Goal: Task Accomplishment & Management: Manage account settings

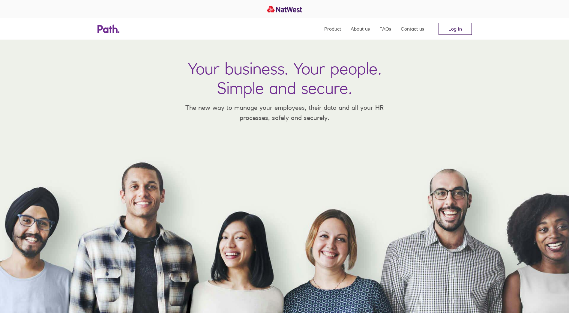
click at [453, 31] on link "Log in" at bounding box center [454, 29] width 33 height 12
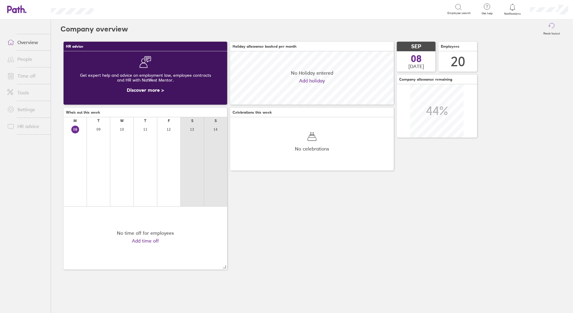
scroll to position [53, 164]
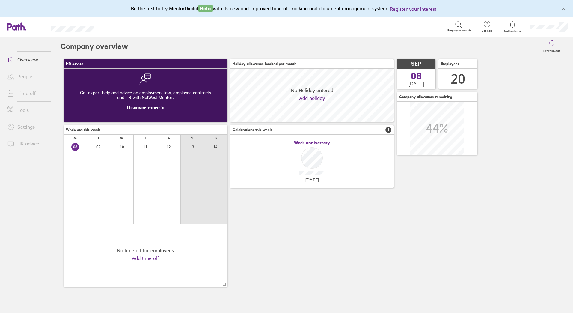
click at [26, 93] on link "Time off" at bounding box center [26, 93] width 48 height 12
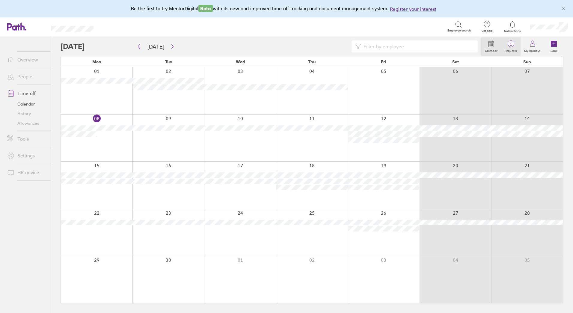
click at [516, 45] on span "1" at bounding box center [510, 44] width 19 height 5
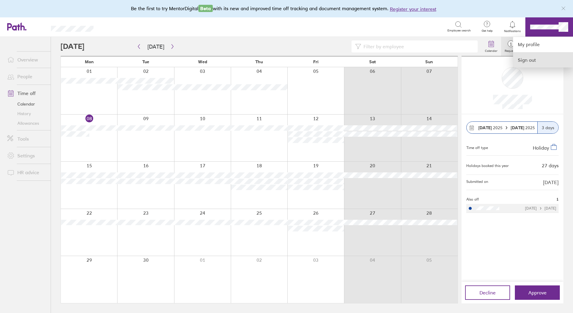
click at [531, 61] on link "Sign out" at bounding box center [543, 59] width 60 height 15
